Goal: Information Seeking & Learning: Learn about a topic

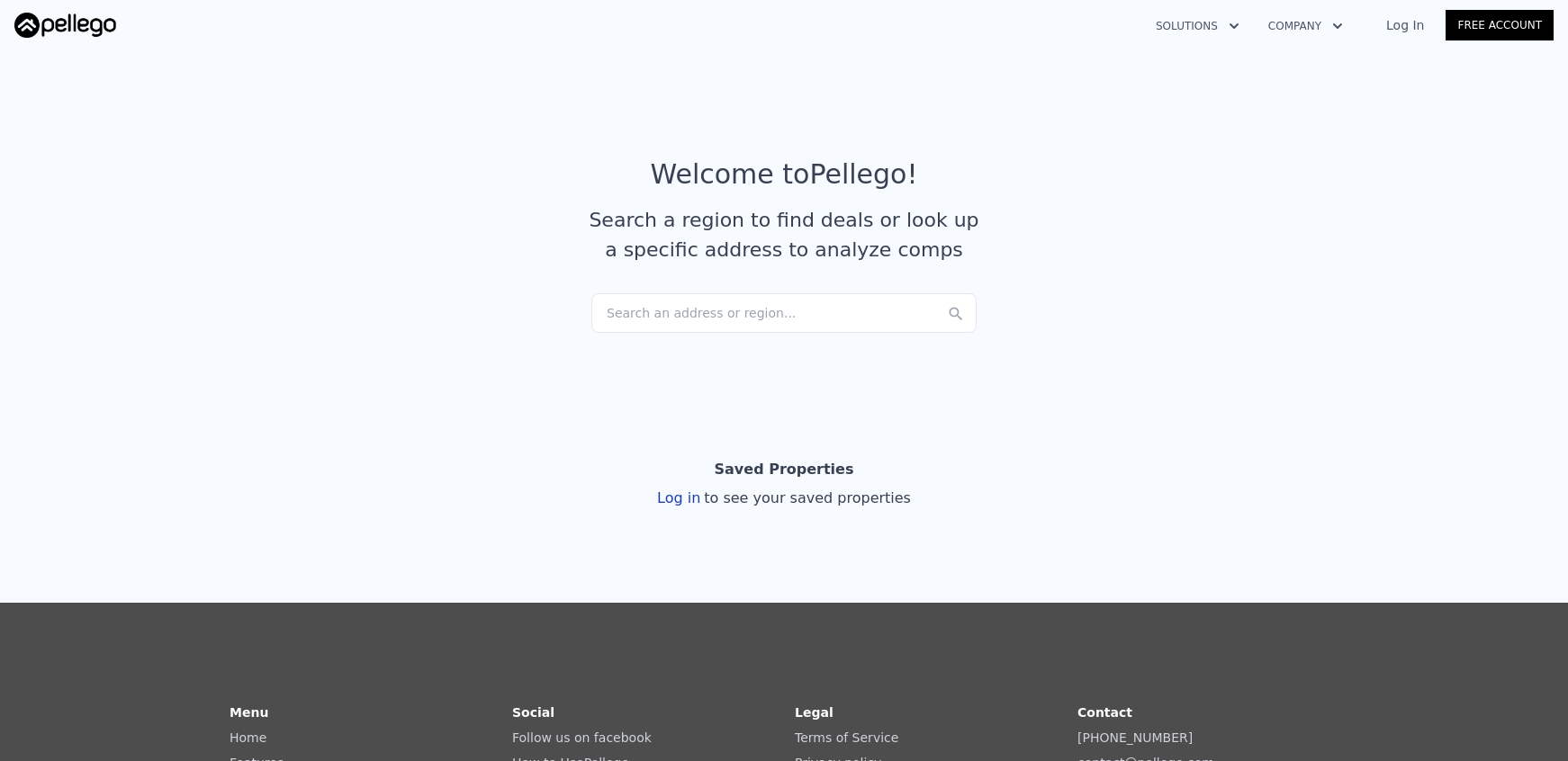
click at [695, 307] on div "Search an address or region..." at bounding box center [784, 313] width 386 height 39
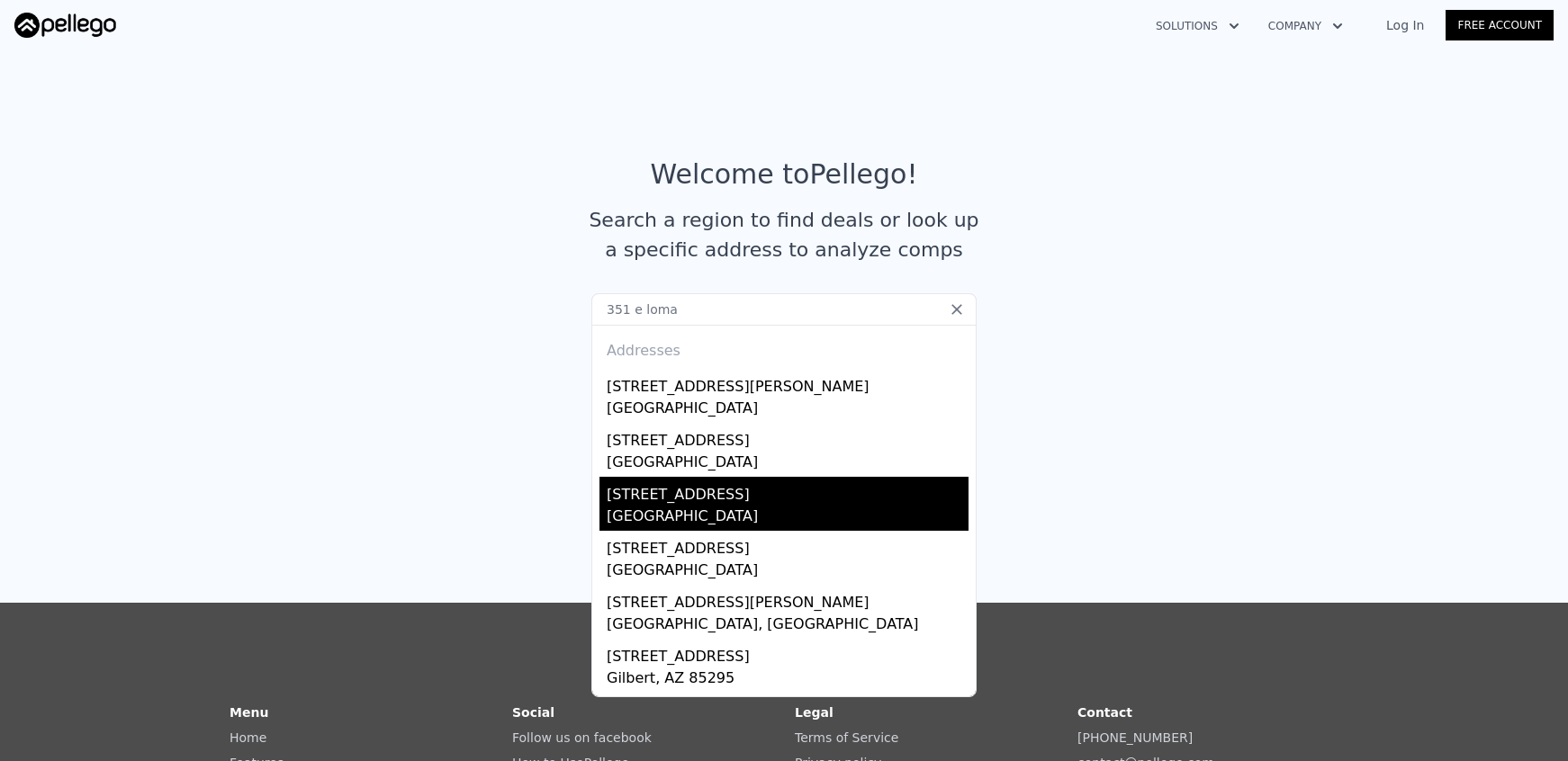
scroll to position [1, 0]
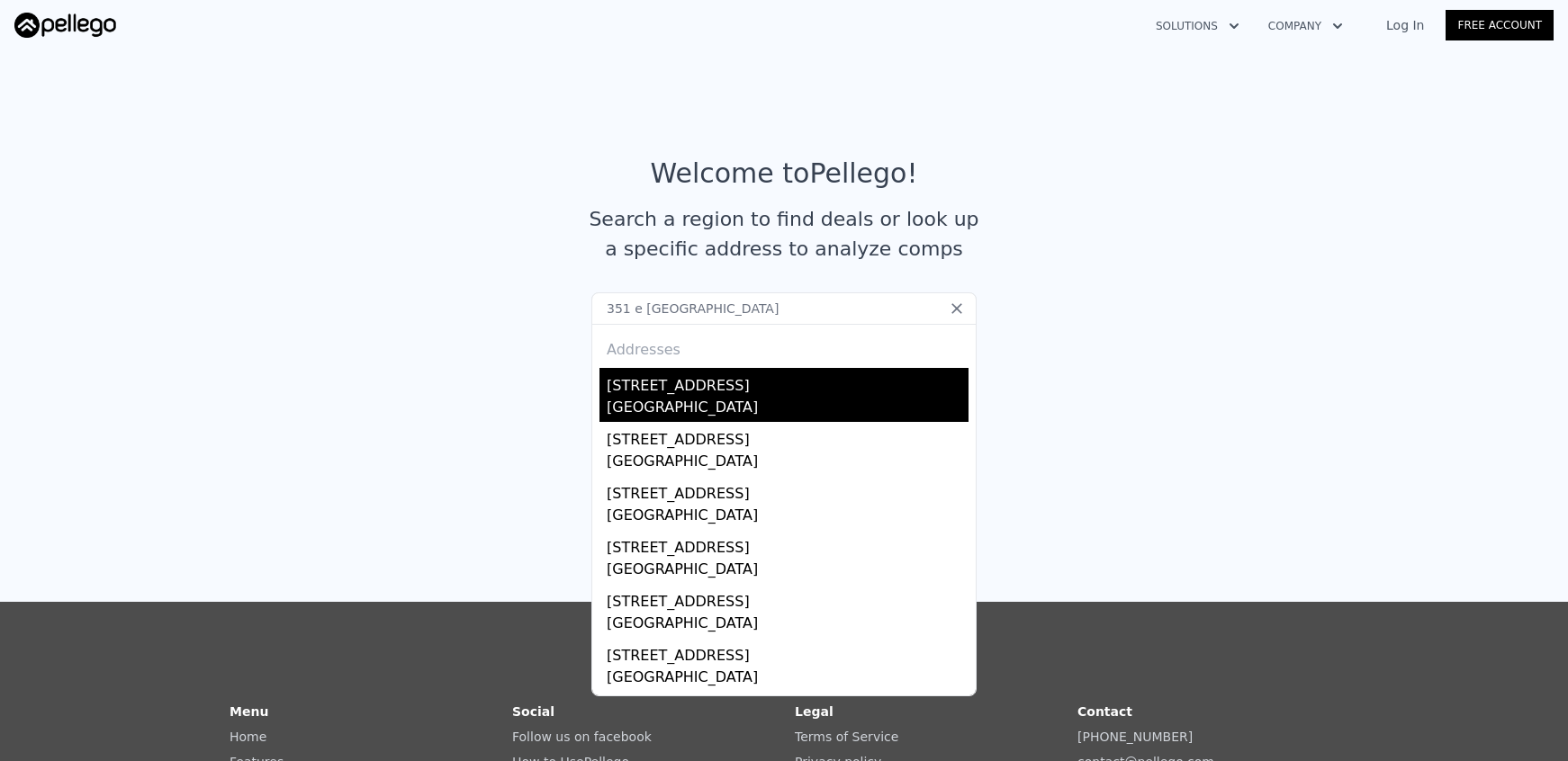
type input "351 e loma alta"
click at [734, 391] on div "[STREET_ADDRESS]" at bounding box center [788, 383] width 362 height 29
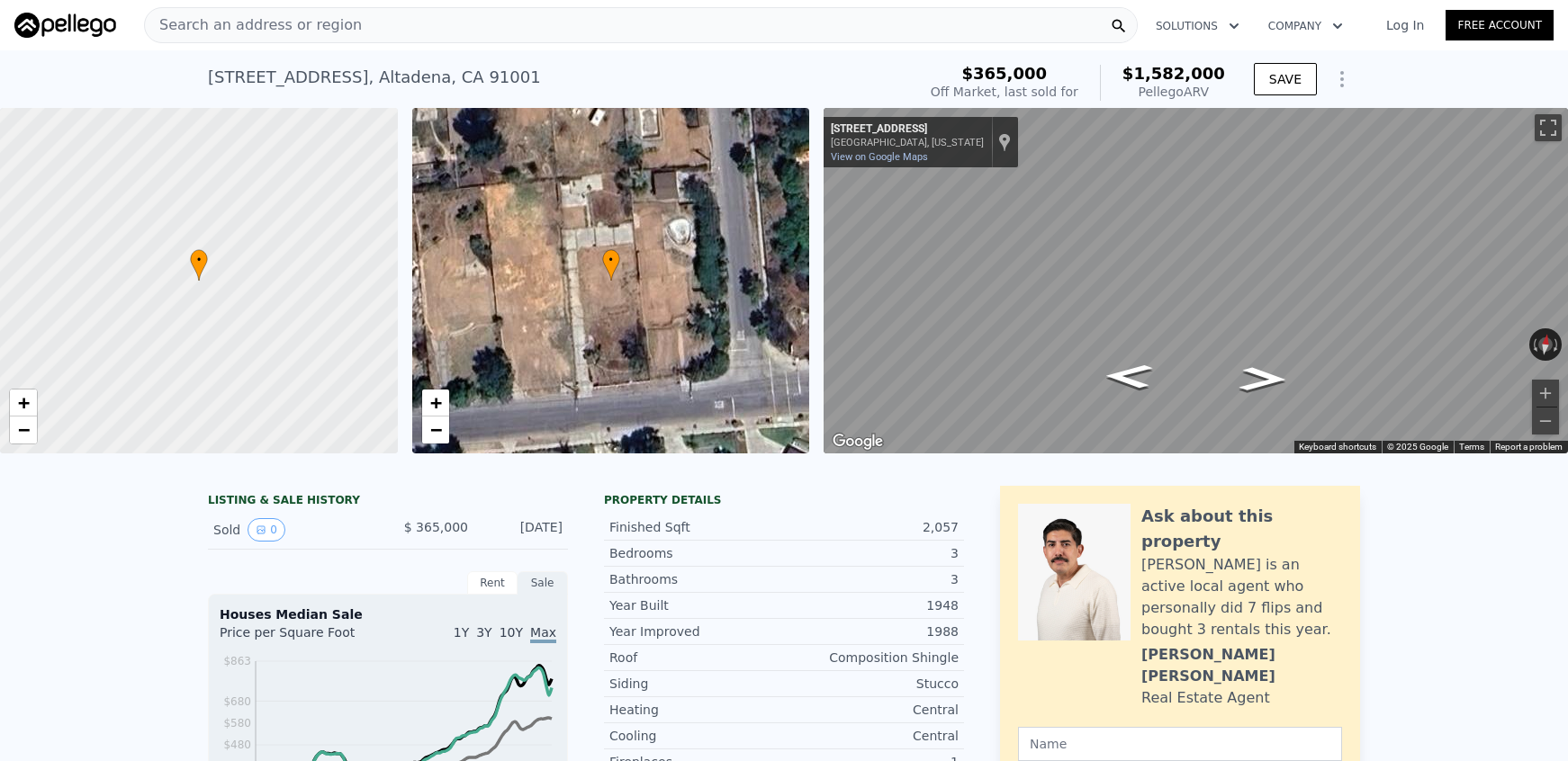
click at [1338, 76] on icon "Show Options" at bounding box center [1342, 79] width 22 height 22
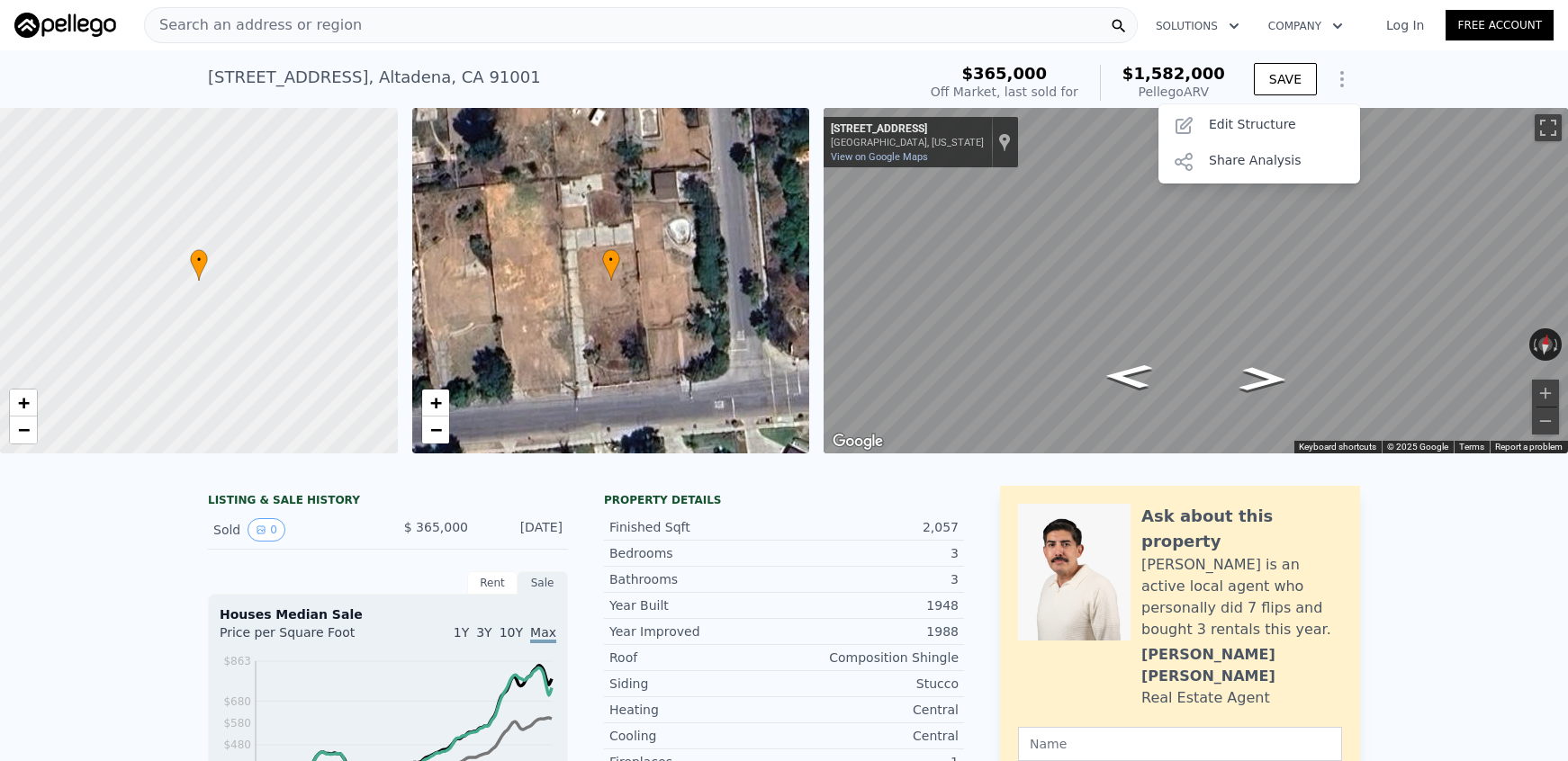
click at [1338, 76] on icon "Show Options" at bounding box center [1342, 79] width 22 height 22
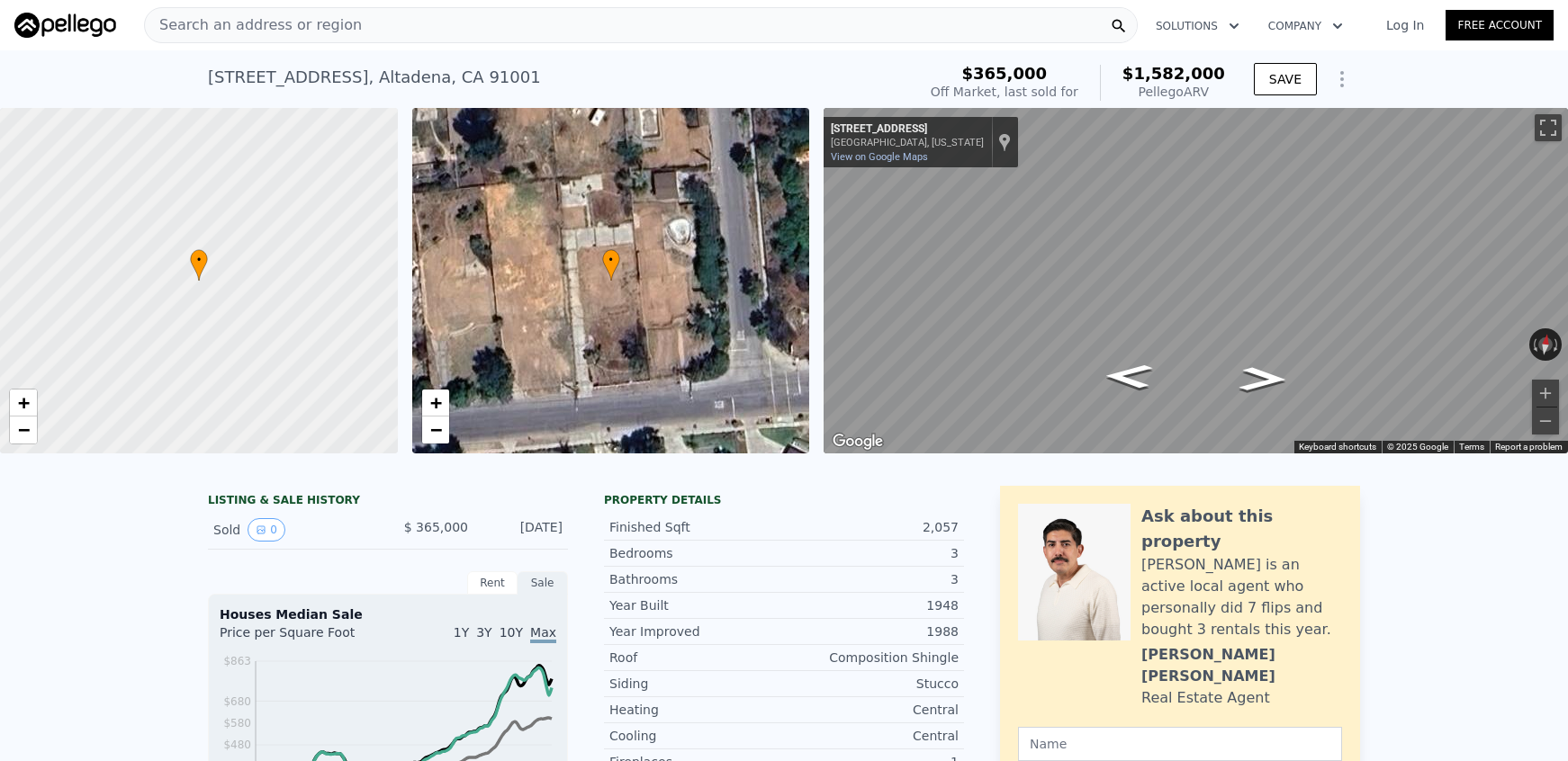
click at [1338, 76] on icon "Show Options" at bounding box center [1342, 79] width 22 height 22
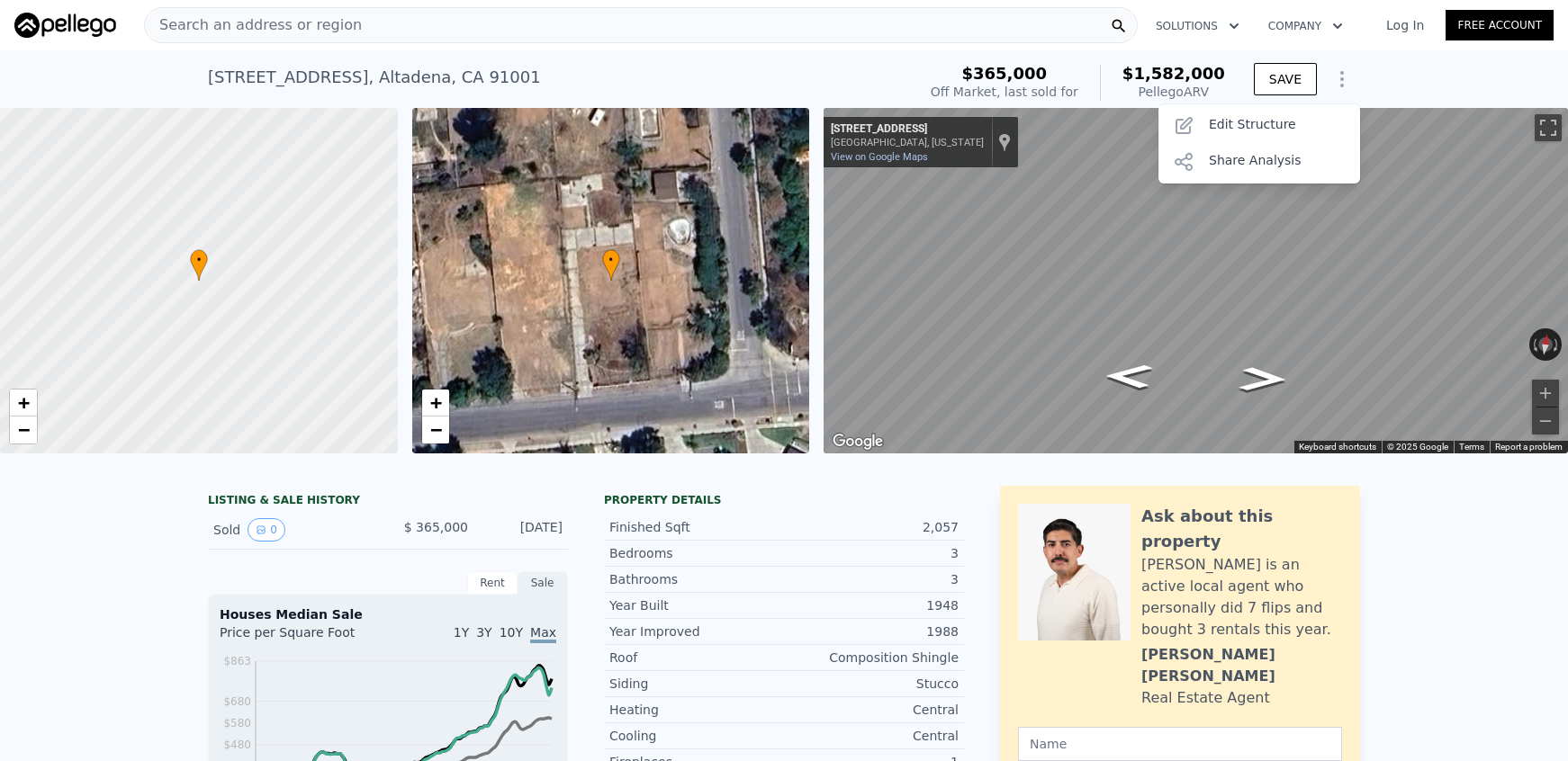
click at [1338, 76] on icon "Show Options" at bounding box center [1342, 79] width 22 height 22
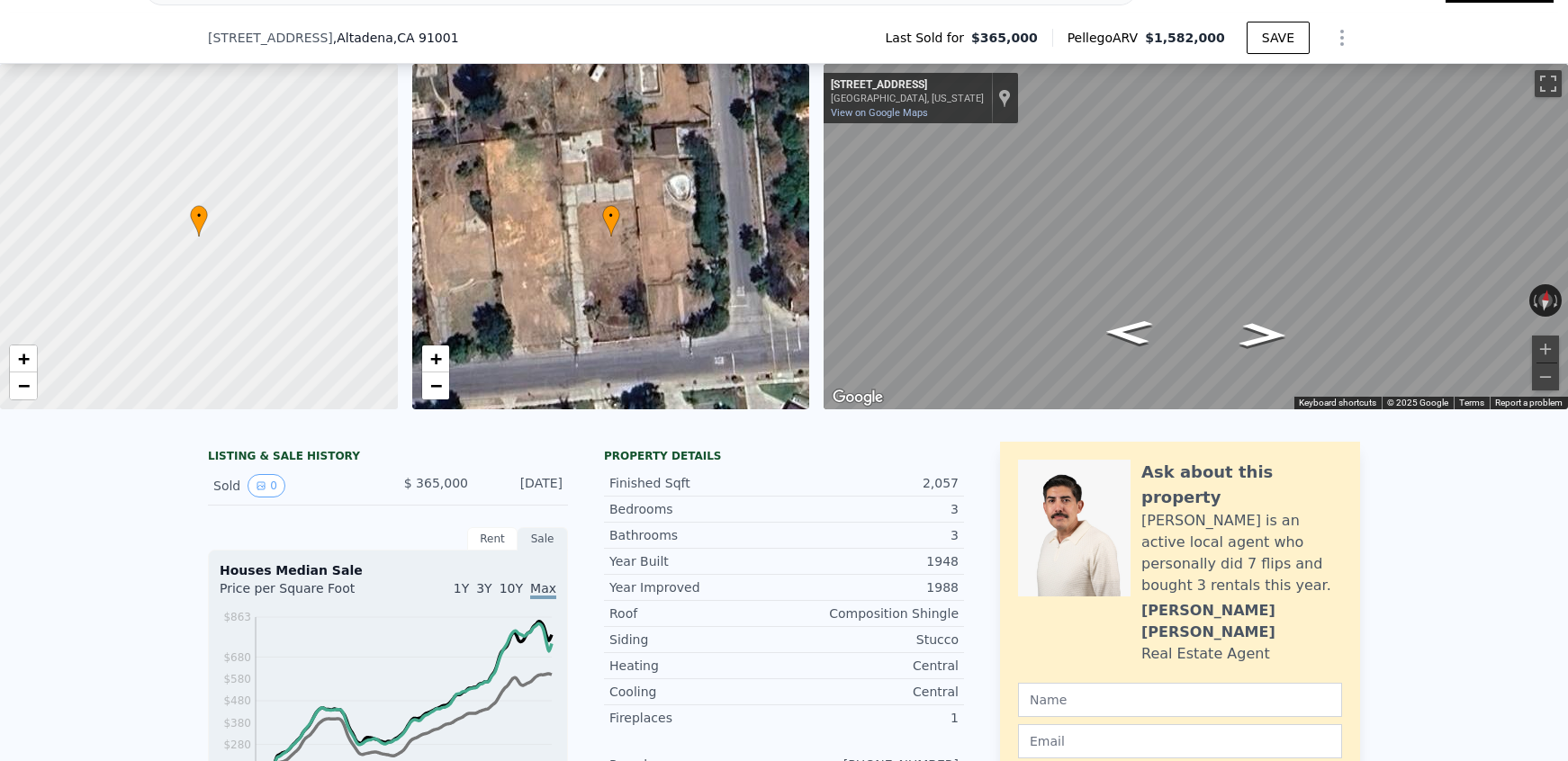
scroll to position [139, 0]
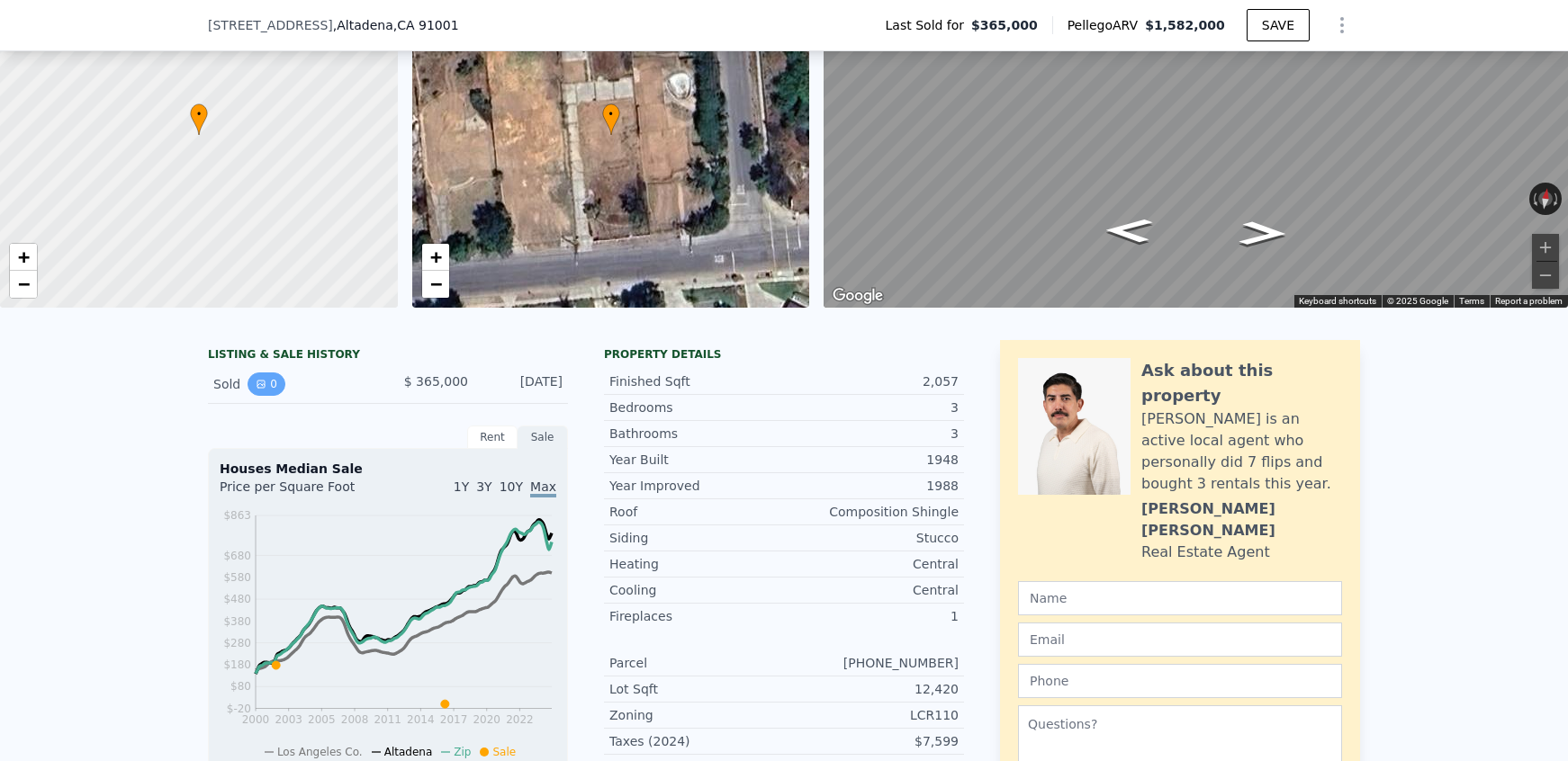
click at [253, 380] on button "0" at bounding box center [266, 385] width 37 height 24
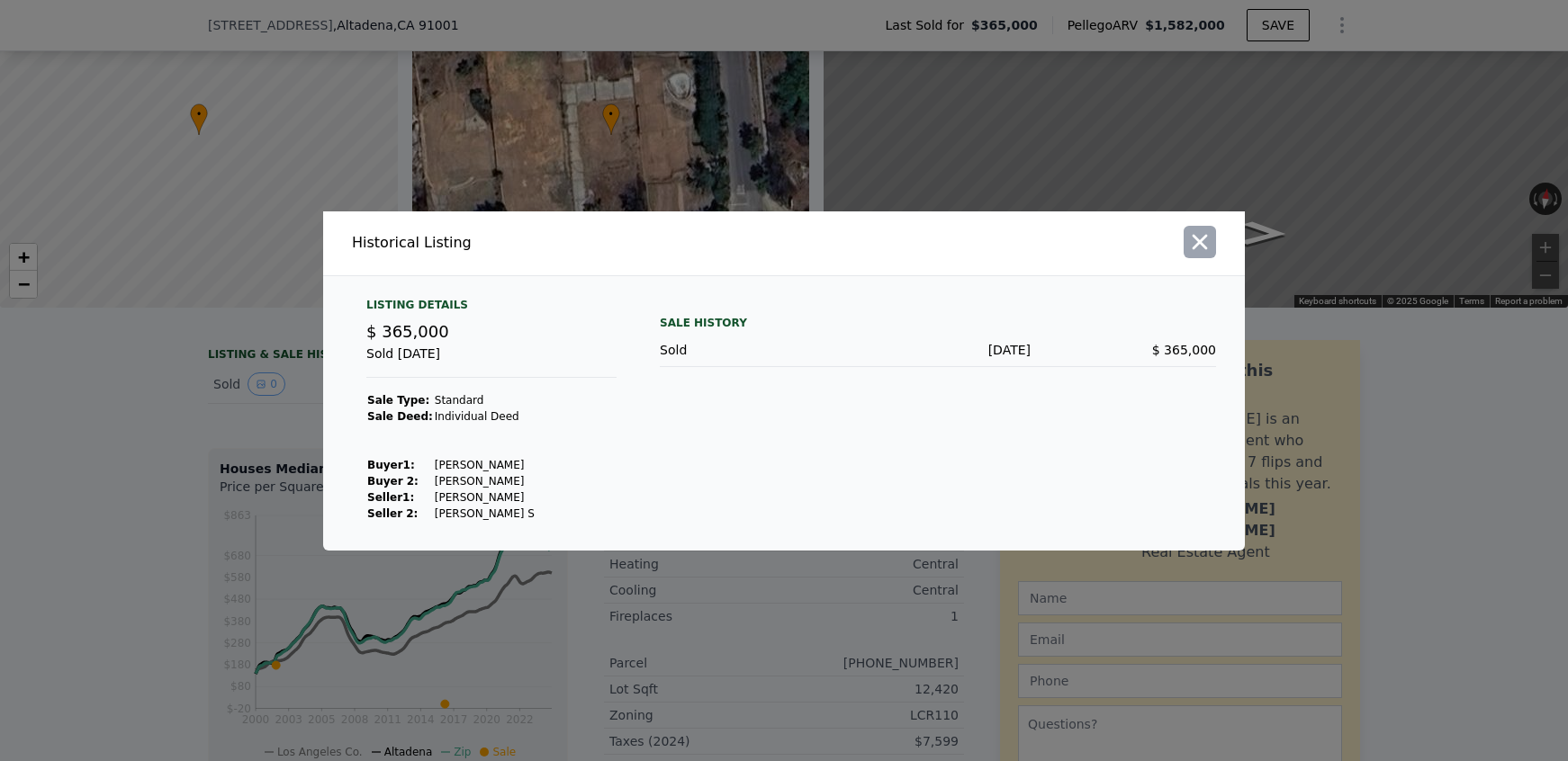
click at [1202, 242] on icon "button" at bounding box center [1200, 242] width 26 height 26
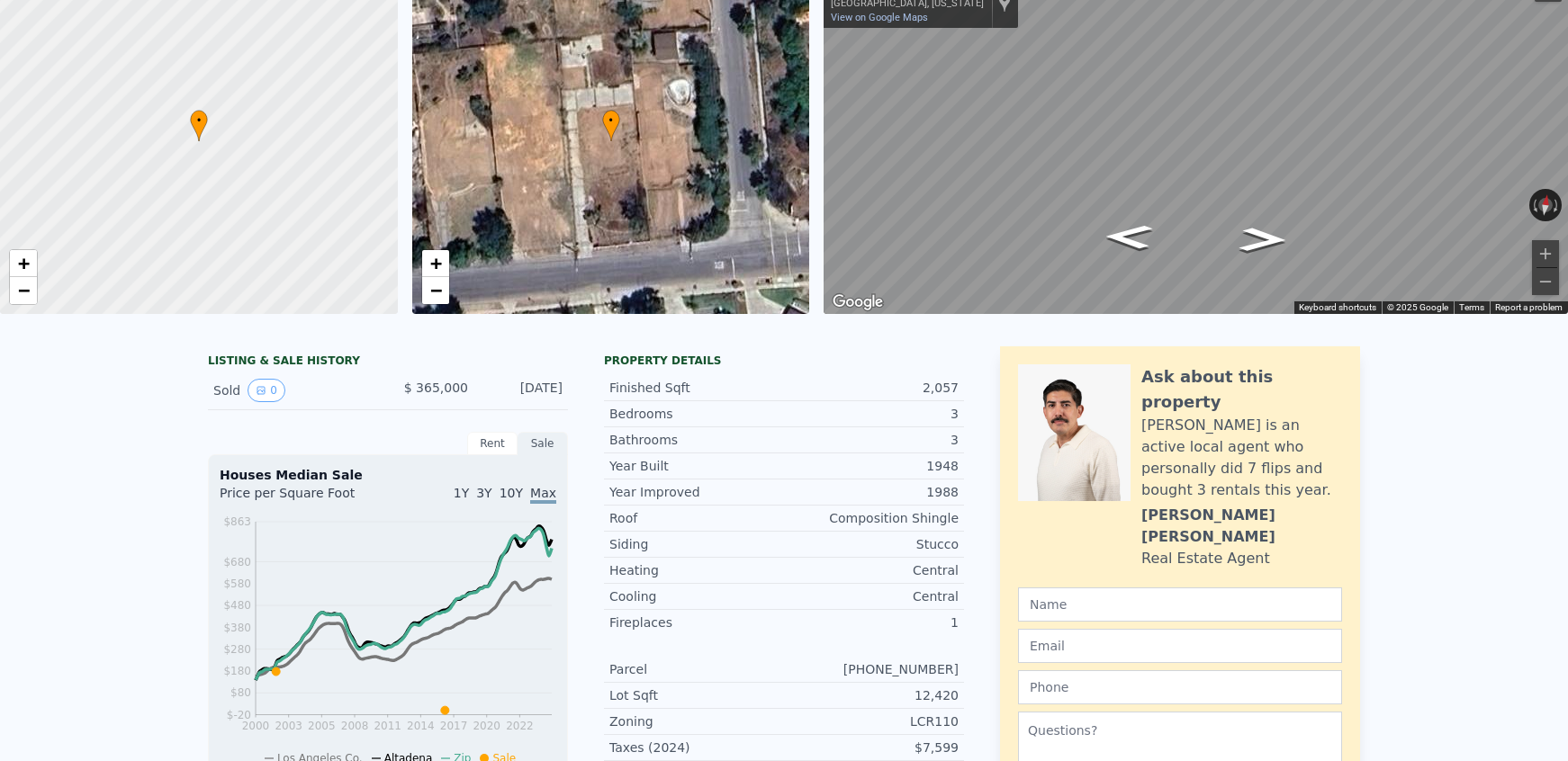
scroll to position [0, 0]
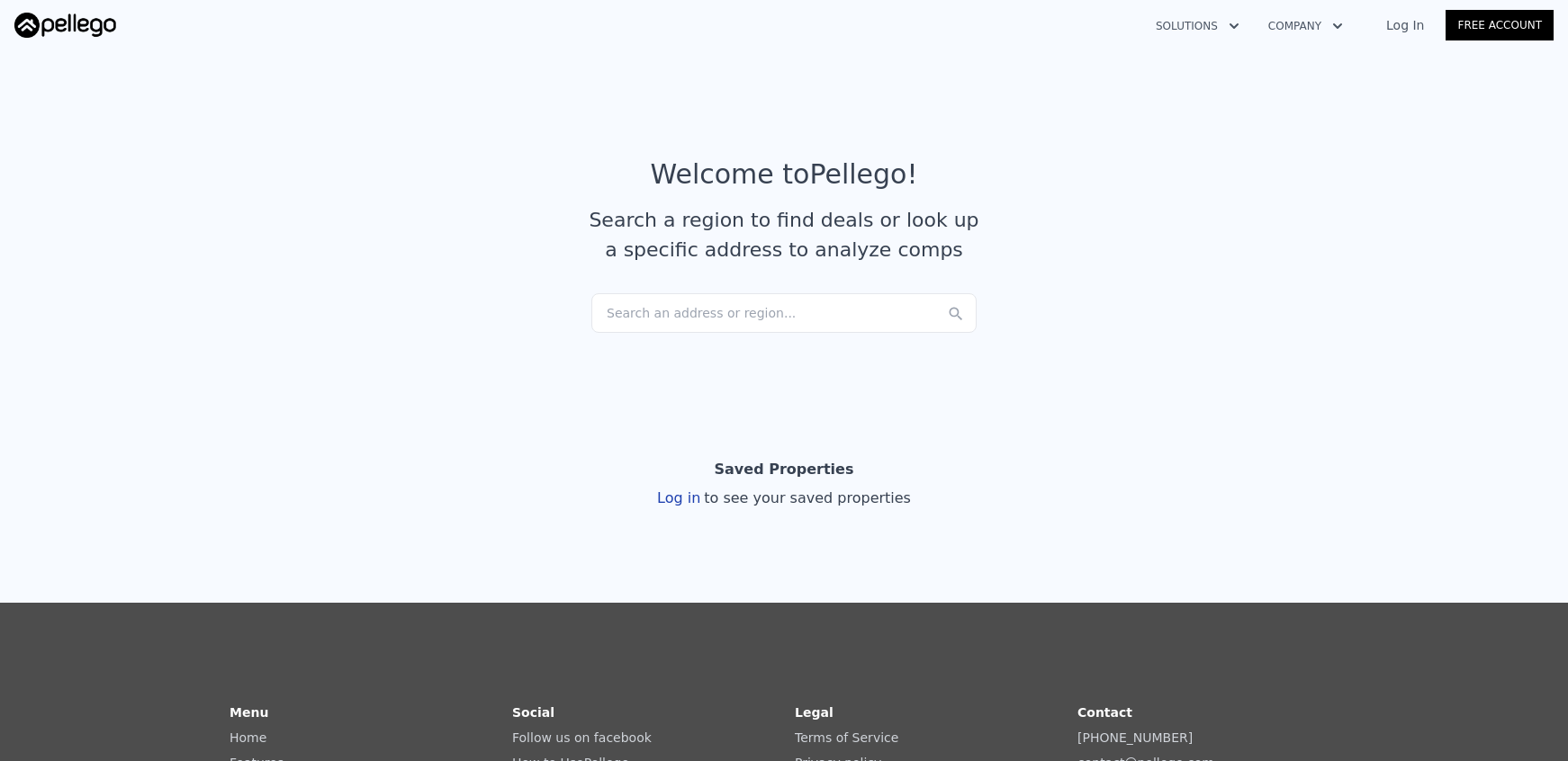
click at [692, 317] on div "Search an address or region..." at bounding box center [784, 313] width 386 height 39
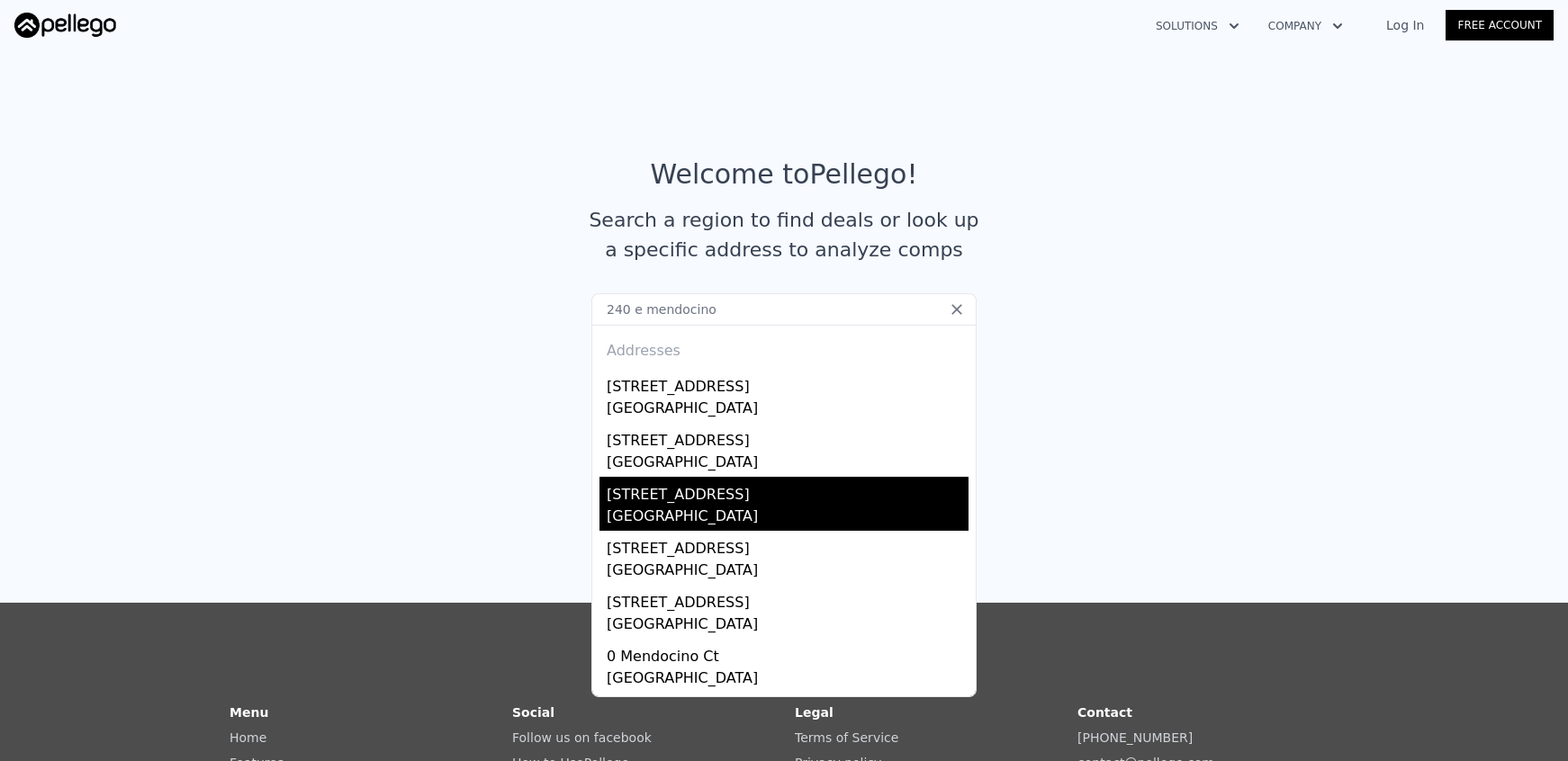
type input "240 e mendocino"
click at [743, 501] on div "[STREET_ADDRESS]" at bounding box center [788, 491] width 362 height 29
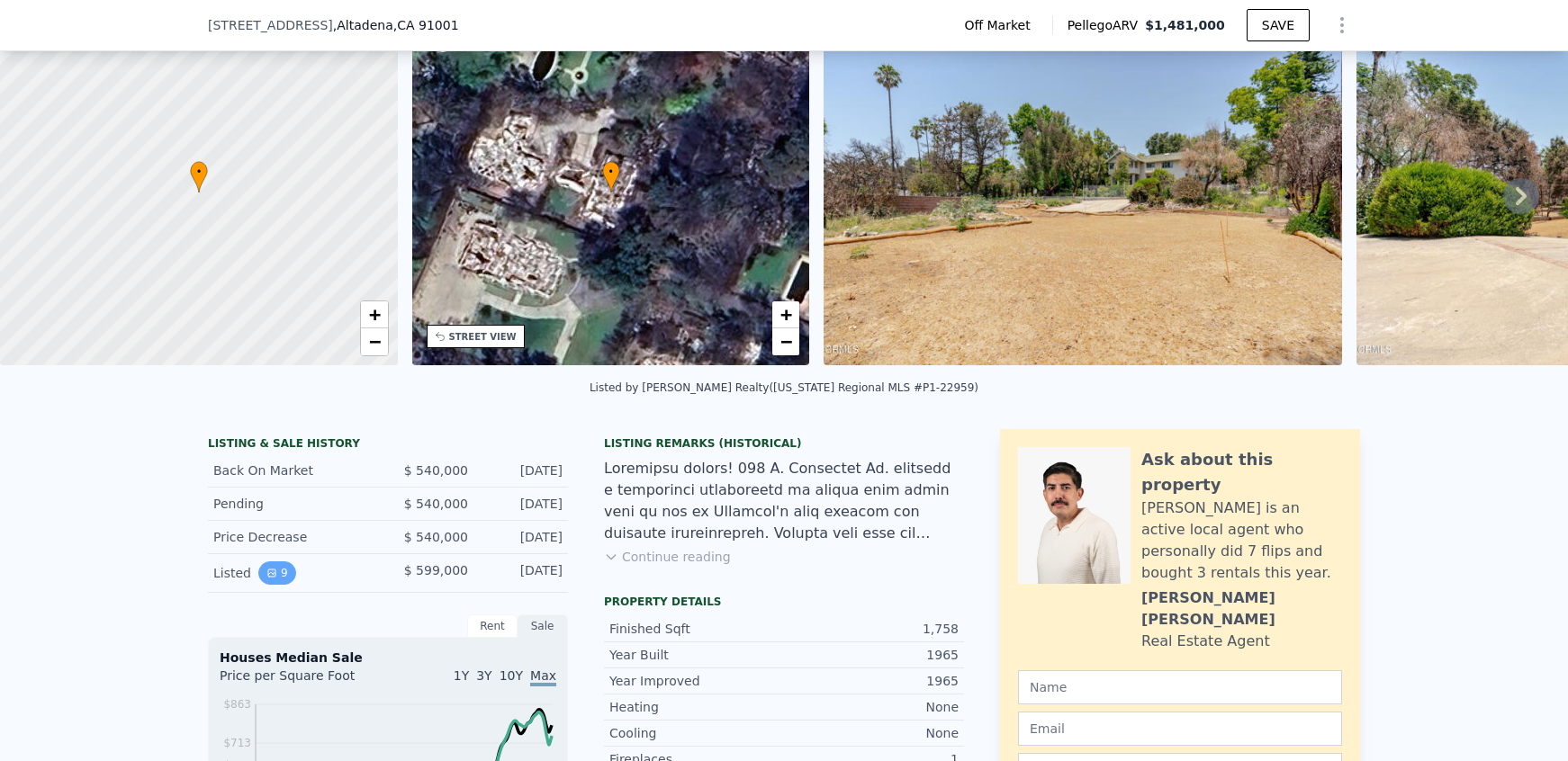
scroll to position [82, 0]
click at [285, 574] on button "9" at bounding box center [276, 573] width 37 height 24
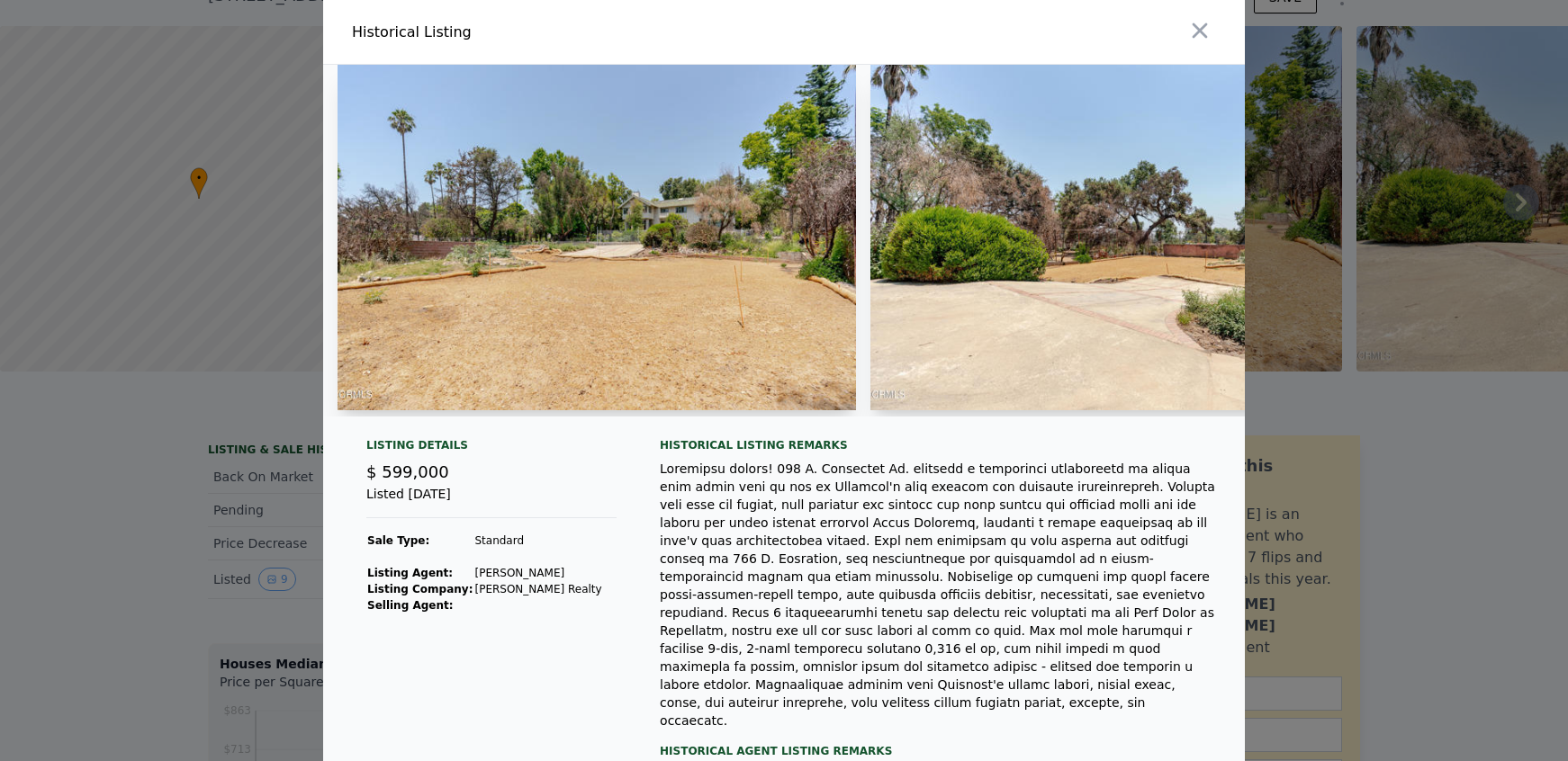
scroll to position [216, 0]
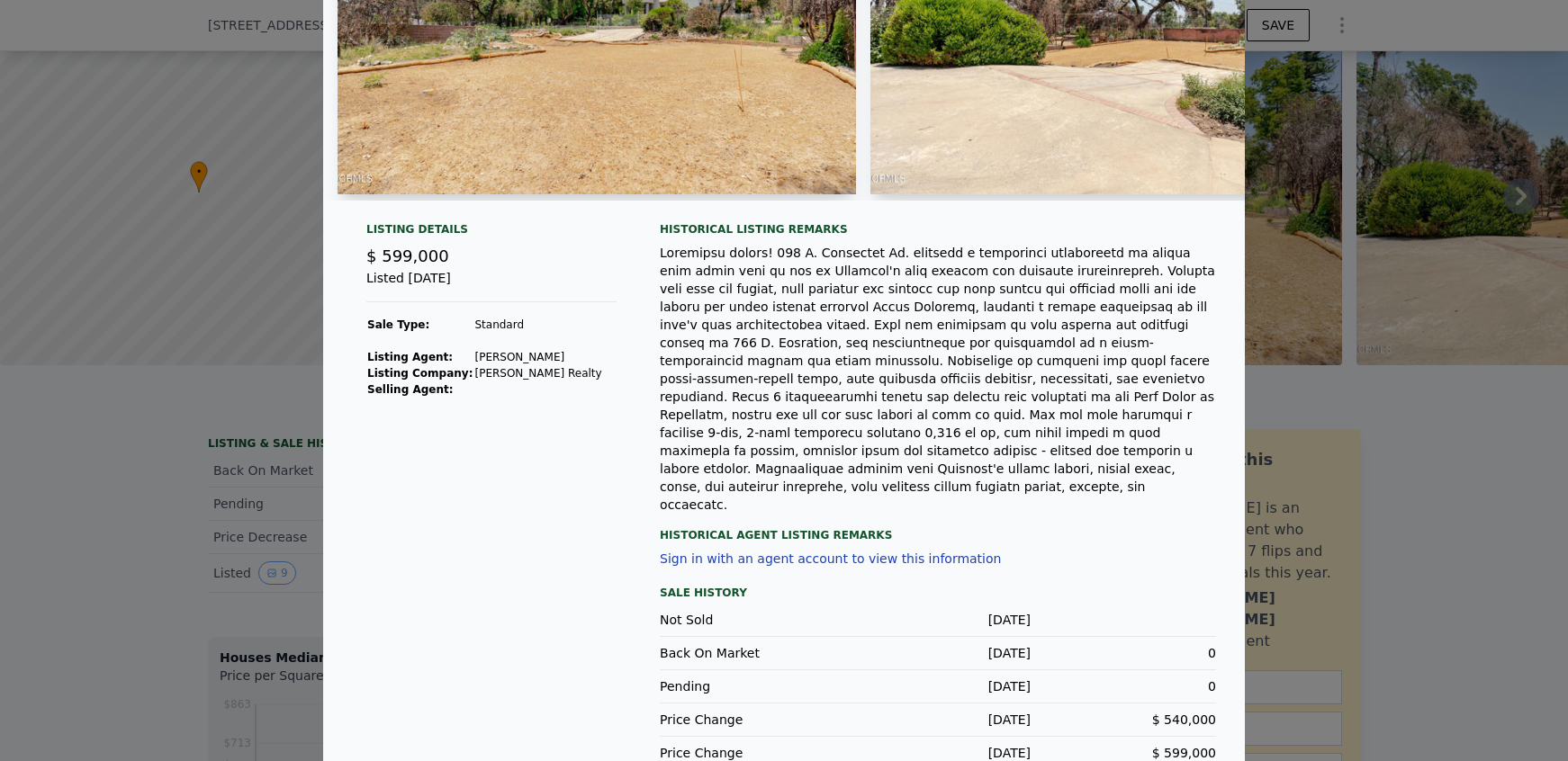
click at [216, 454] on div at bounding box center [784, 380] width 1568 height 761
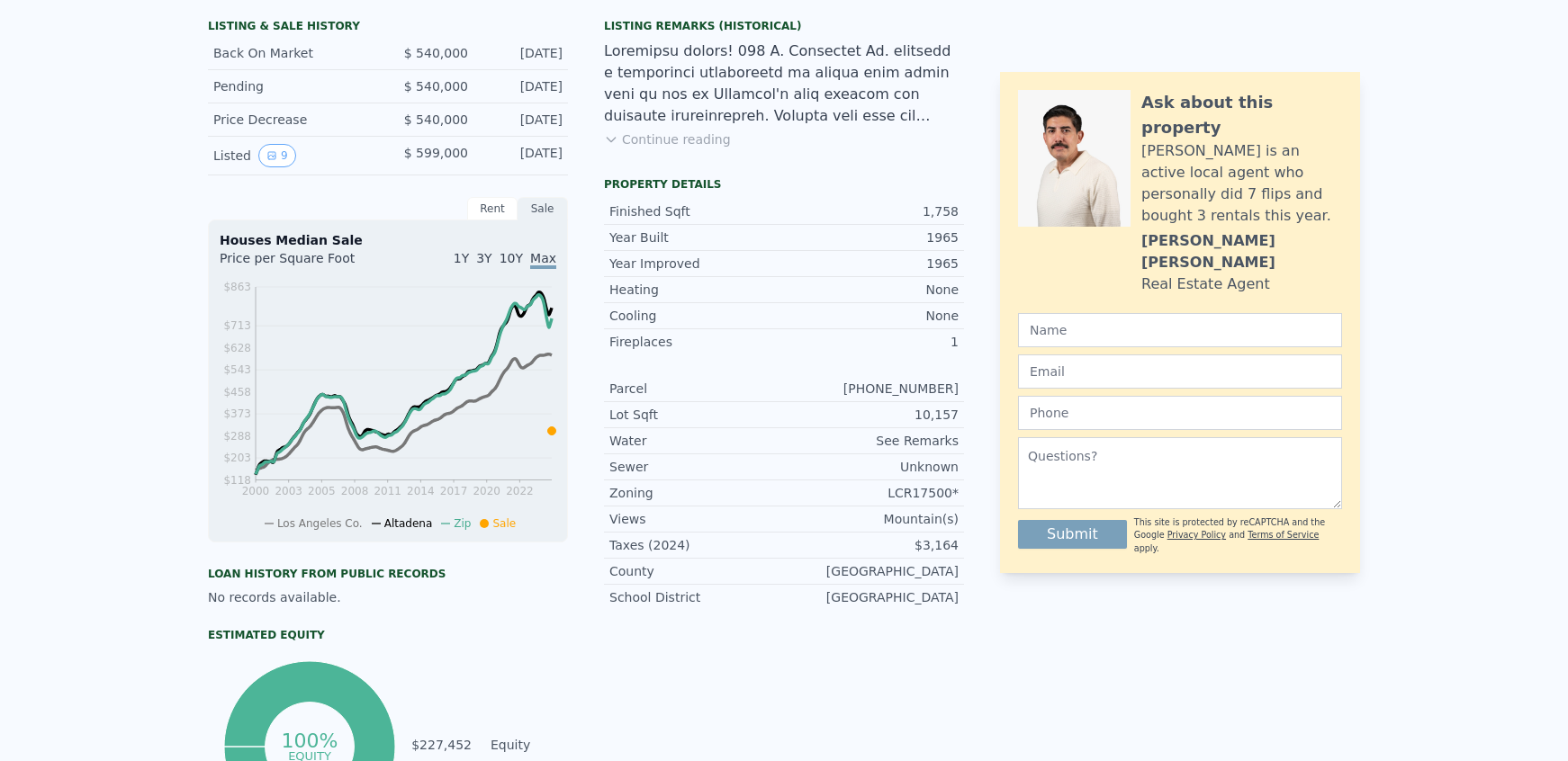
scroll to position [0, 0]
